Goal: Navigation & Orientation: Go to known website

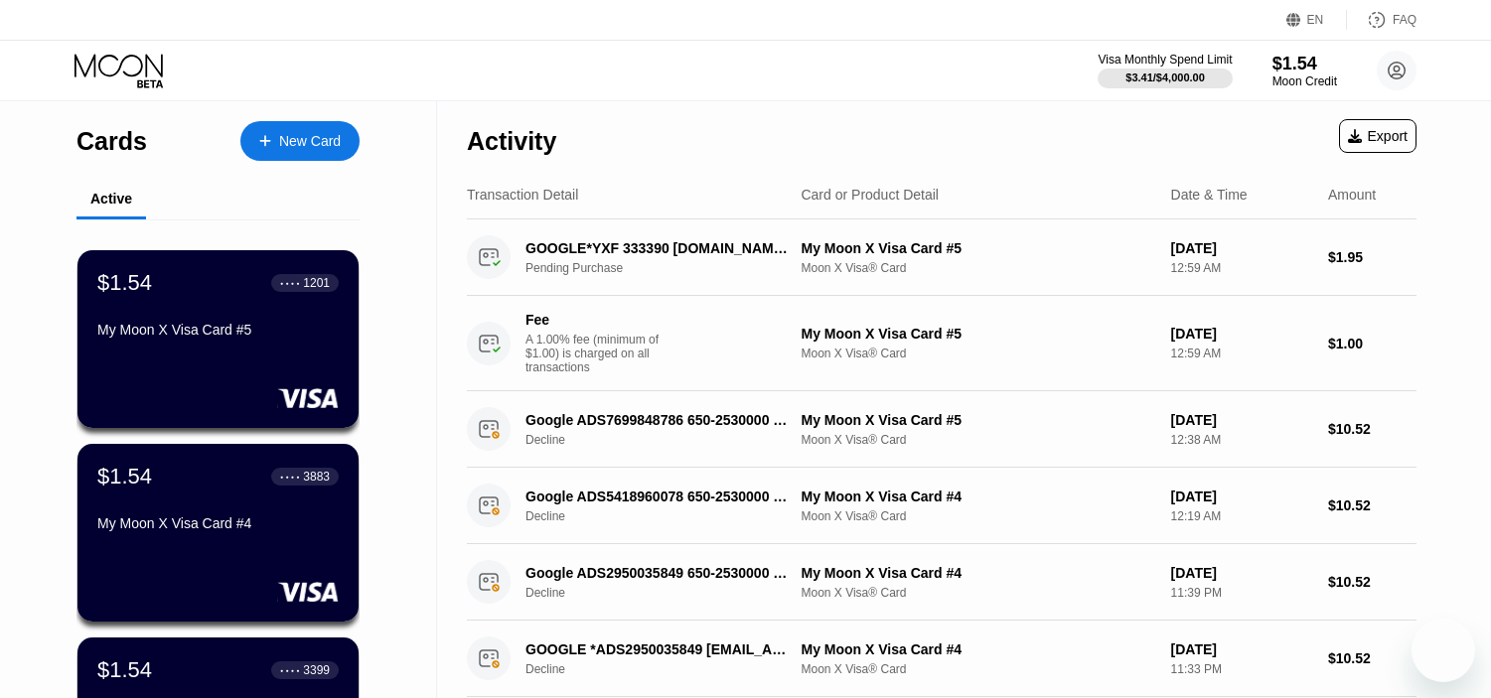
click at [116, 66] on icon at bounding box center [121, 71] width 92 height 35
